Goal: Task Accomplishment & Management: Use online tool/utility

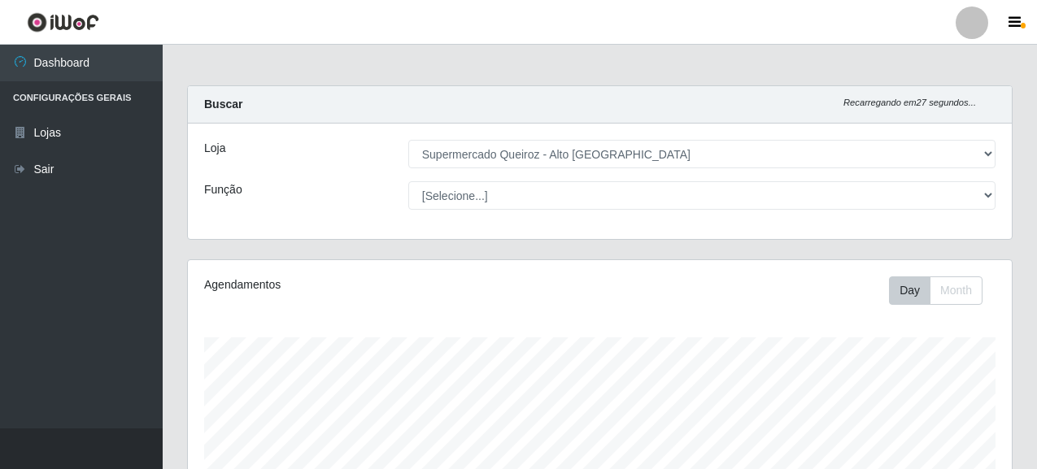
select select "496"
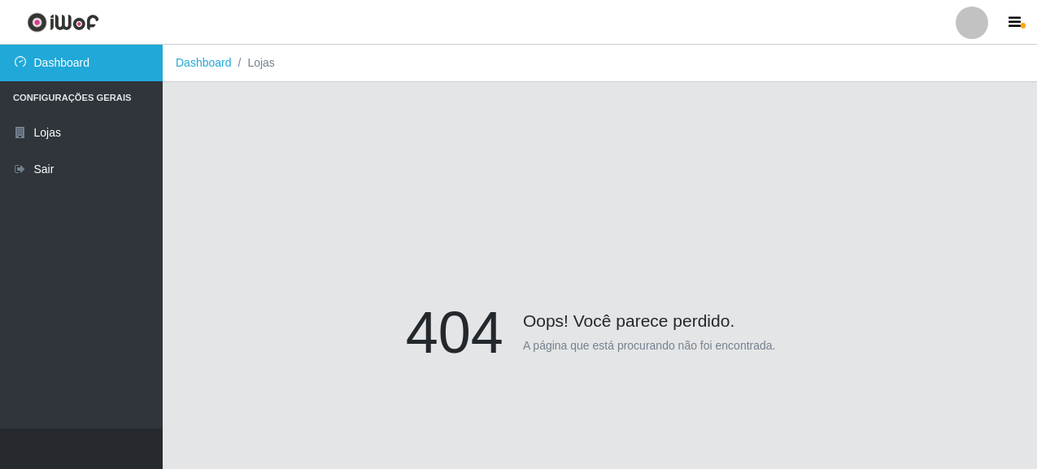
click at [117, 59] on link "Dashboard" at bounding box center [81, 63] width 163 height 37
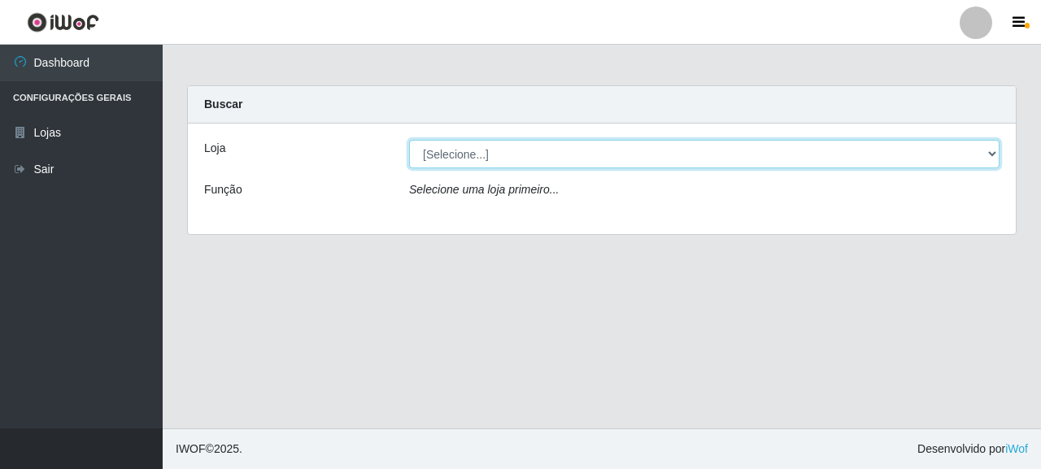
click at [469, 155] on select "[Selecione...] Supermercado Queiroz - [GEOGRAPHIC_DATA]" at bounding box center [704, 154] width 590 height 28
select select "496"
click at [409, 140] on select "[Selecione...] Supermercado Queiroz - [GEOGRAPHIC_DATA]" at bounding box center [704, 154] width 590 height 28
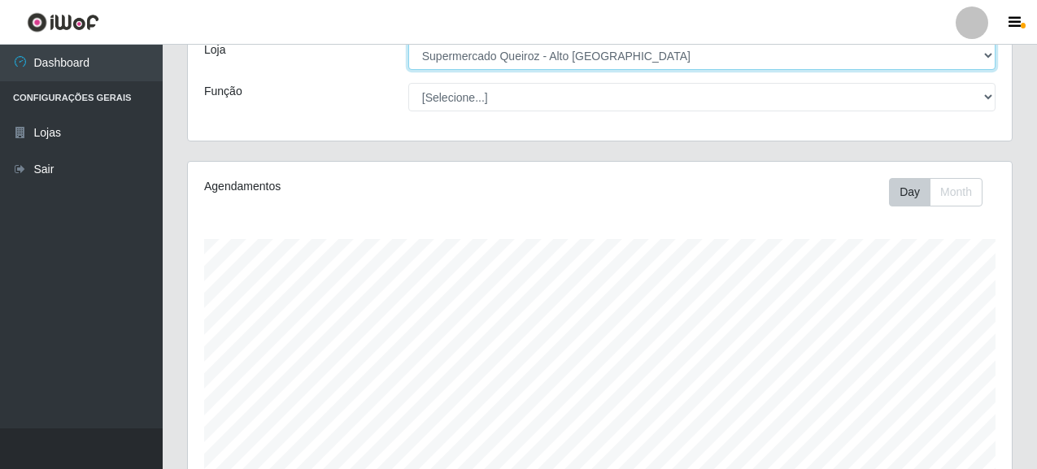
scroll to position [163, 0]
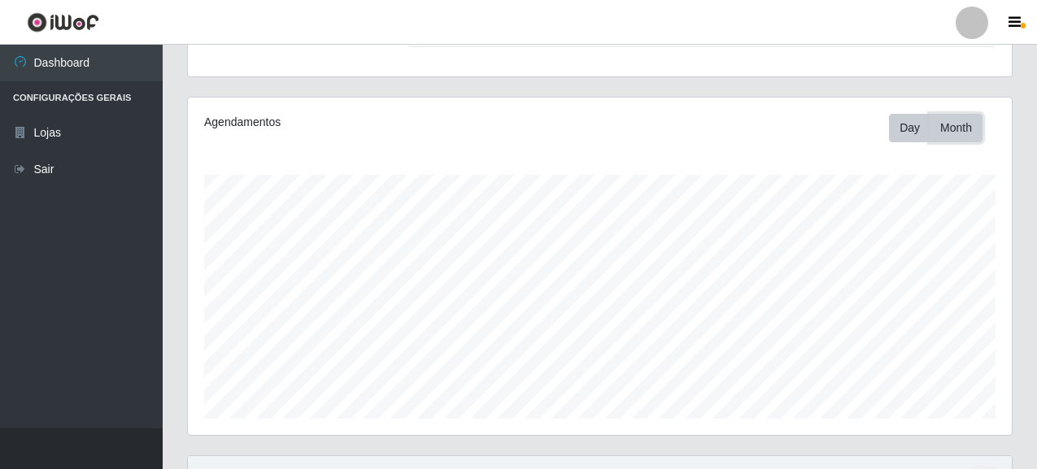
click at [959, 127] on button "Month" at bounding box center [956, 128] width 53 height 28
click at [900, 132] on button "Day" at bounding box center [909, 128] width 41 height 28
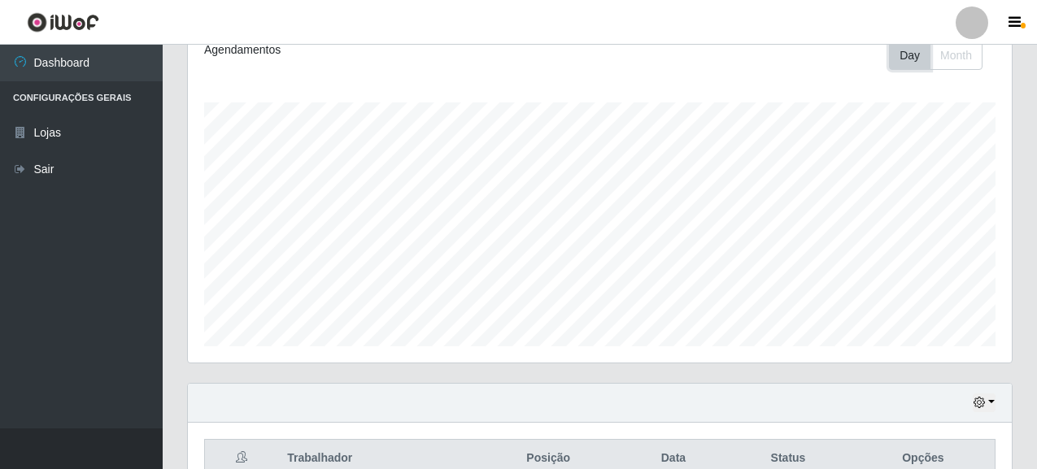
scroll to position [321, 0]
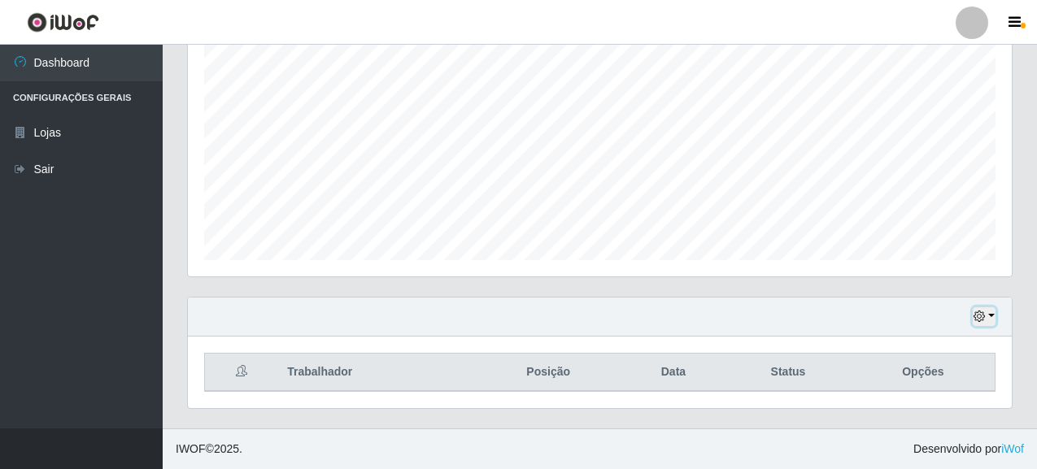
click at [991, 312] on button "button" at bounding box center [984, 316] width 23 height 19
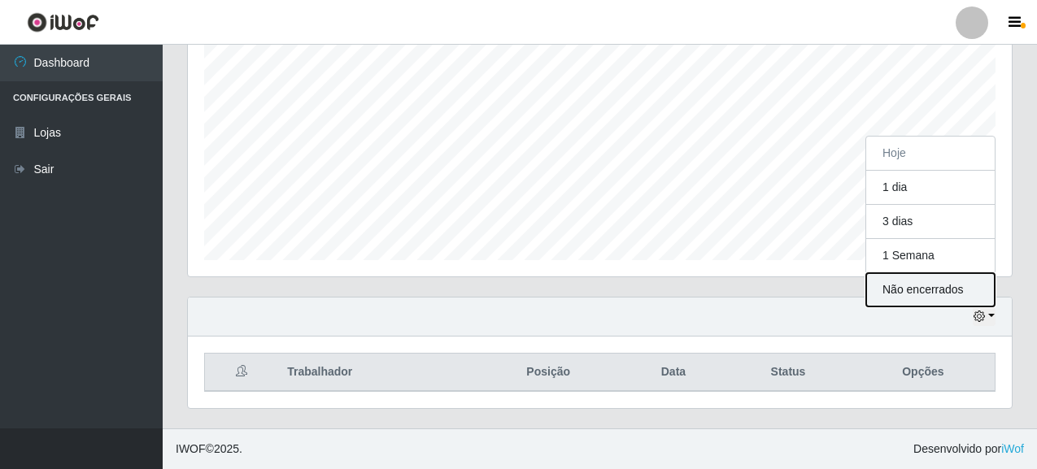
click at [965, 295] on button "Não encerrados" at bounding box center [930, 289] width 129 height 33
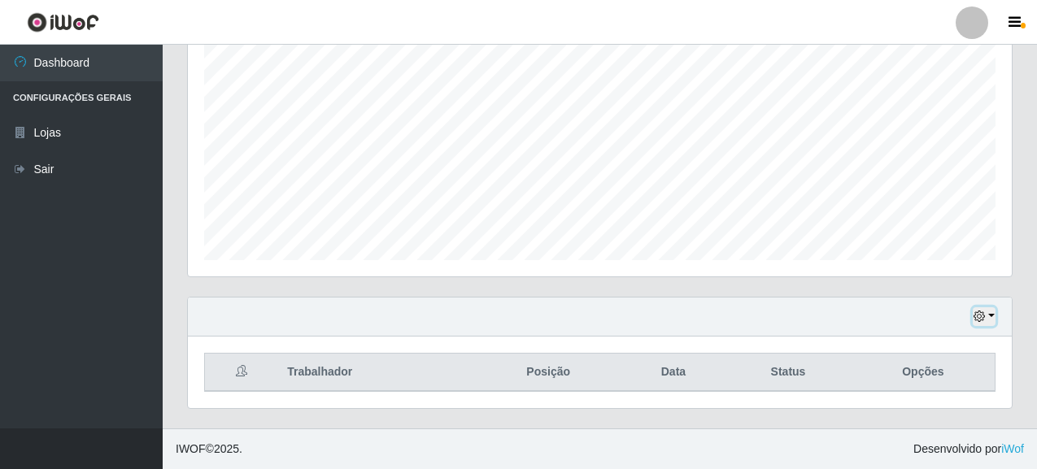
click at [987, 318] on button "button" at bounding box center [984, 316] width 23 height 19
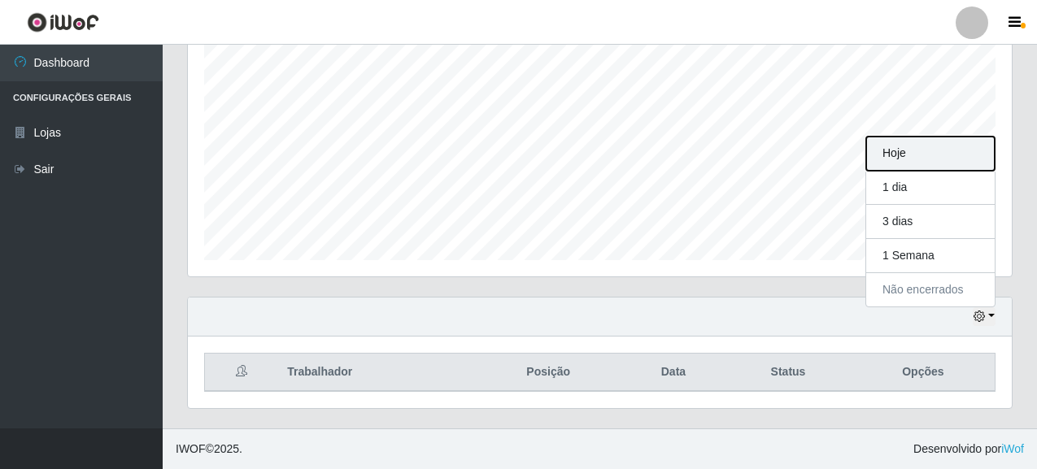
click at [922, 155] on button "Hoje" at bounding box center [930, 154] width 129 height 34
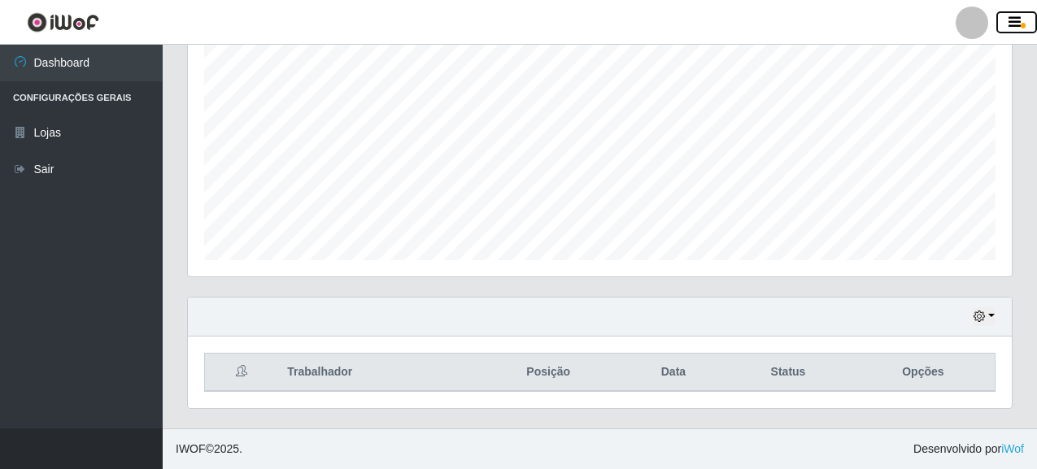
click at [1010, 20] on icon "button" at bounding box center [1015, 22] width 12 height 15
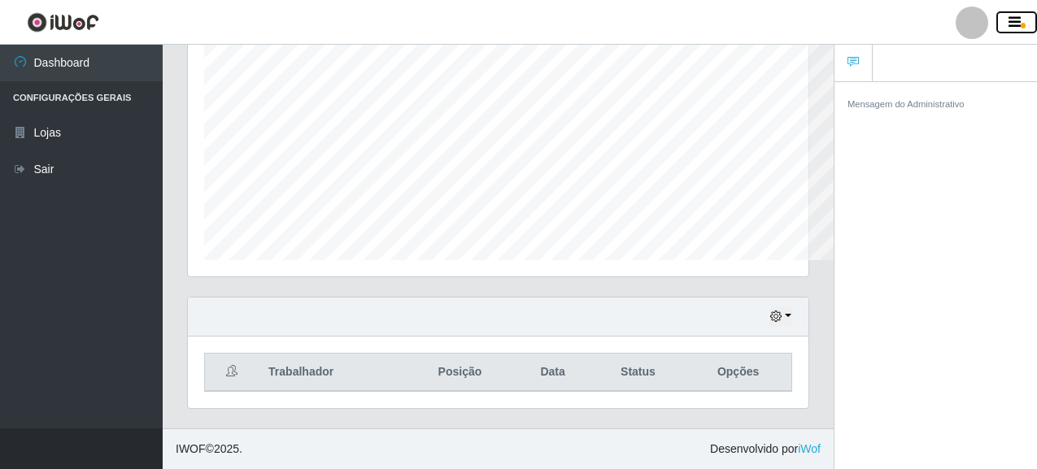
scroll to position [813000, 812717]
click at [1013, 26] on icon "button" at bounding box center [1015, 22] width 12 height 15
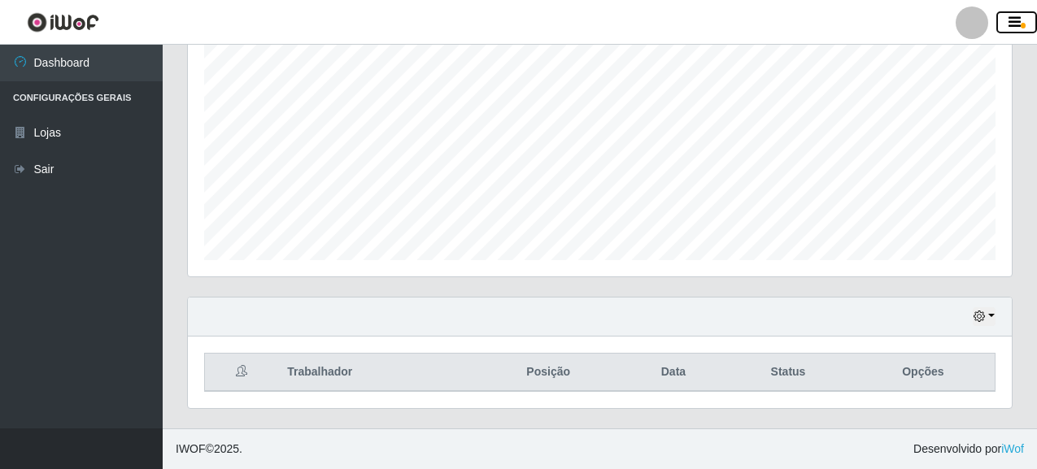
scroll to position [0, 0]
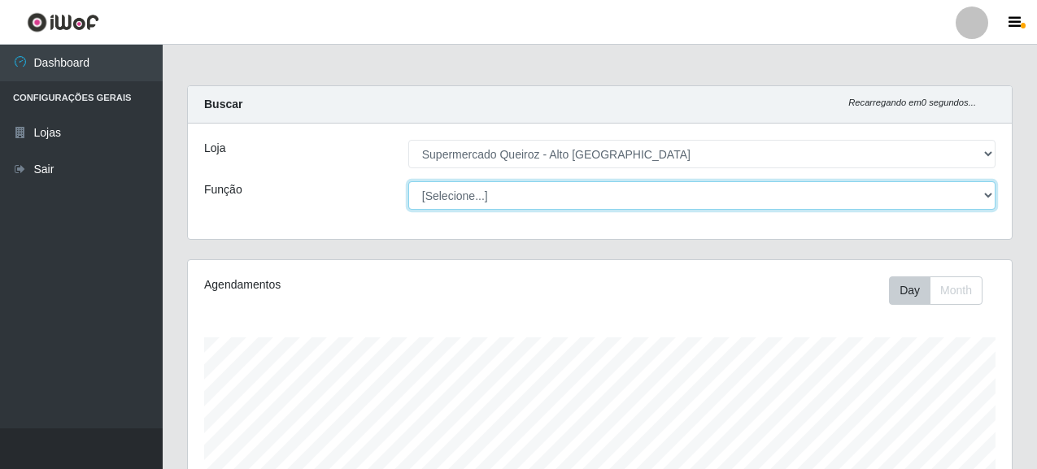
click at [445, 205] on select "[Selecione...] Embalador Embalador + Embalador ++ Repositor Repositor + Reposit…" at bounding box center [701, 195] width 587 height 28
select select "1"
click at [408, 181] on select "[Selecione...] Embalador Embalador + Embalador ++ Repositor Repositor + Reposit…" at bounding box center [701, 195] width 587 height 28
